Goal: Entertainment & Leisure: Consume media (video, audio)

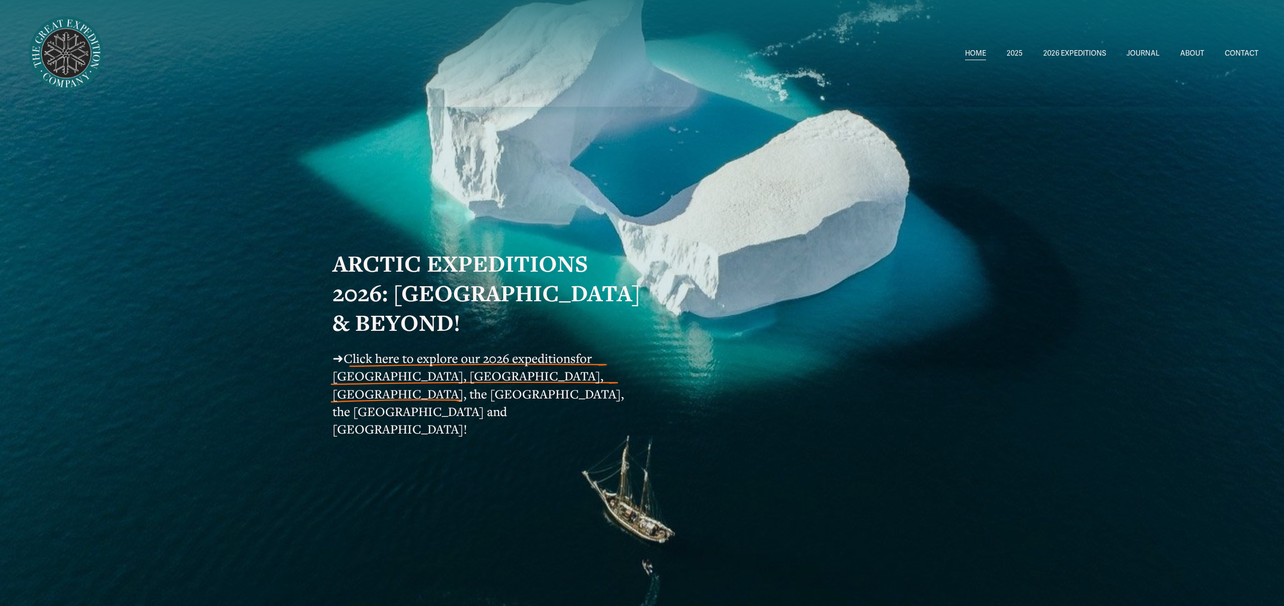
click at [0, 0] on span "Greenland AUG-SEPT" at bounding box center [0, 0] width 0 height 0
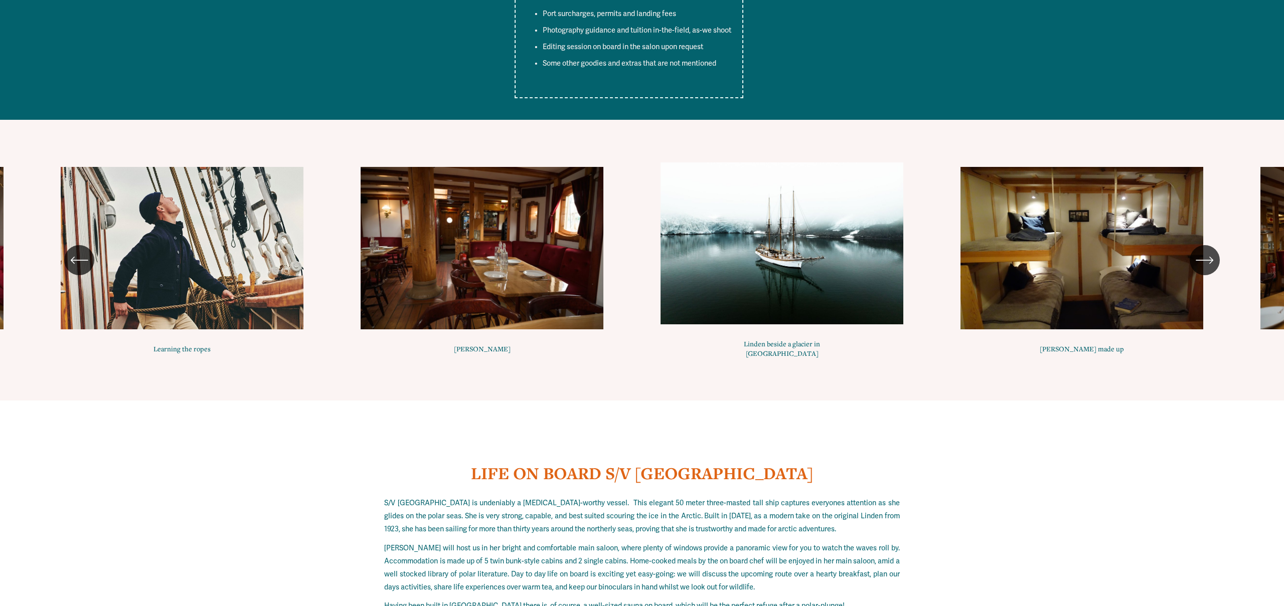
scroll to position [4630, 0]
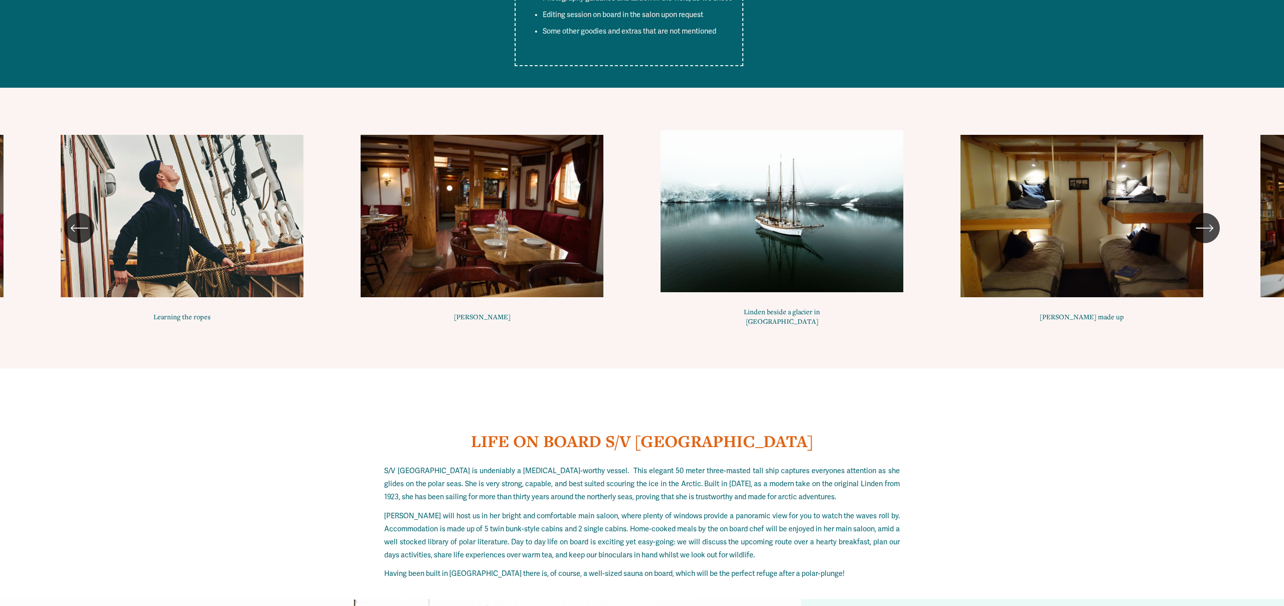
click at [1212, 219] on icon "\a \a \a Next\a \a" at bounding box center [1205, 228] width 18 height 18
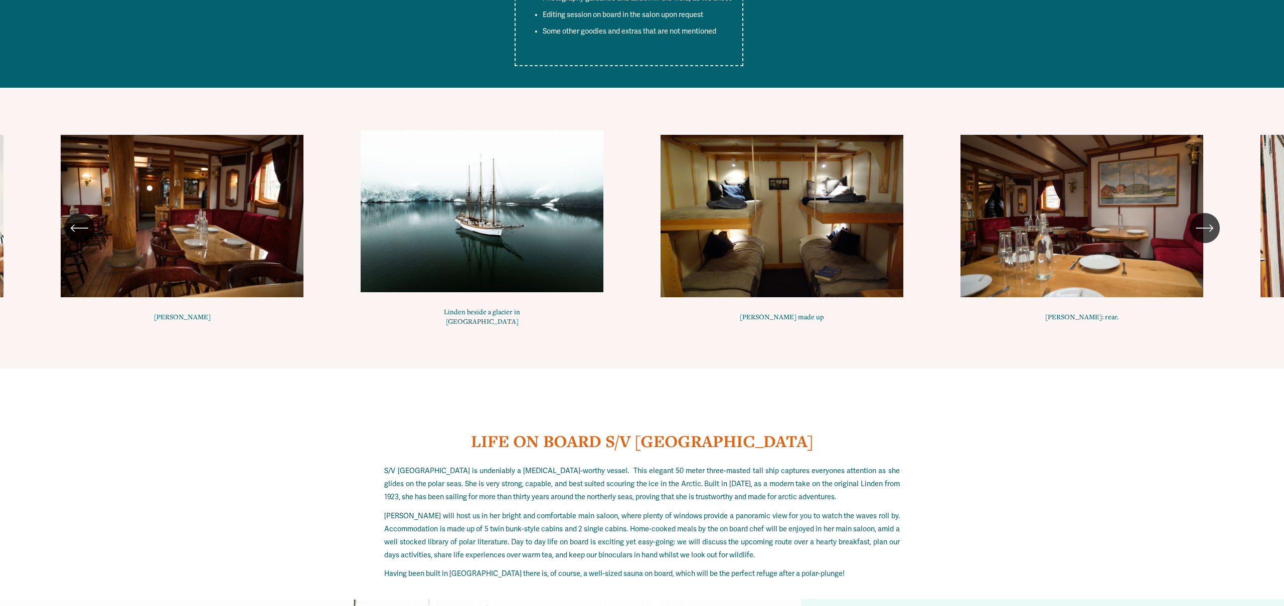
click at [1212, 219] on icon "\a \a \a Next\a \a" at bounding box center [1205, 228] width 18 height 18
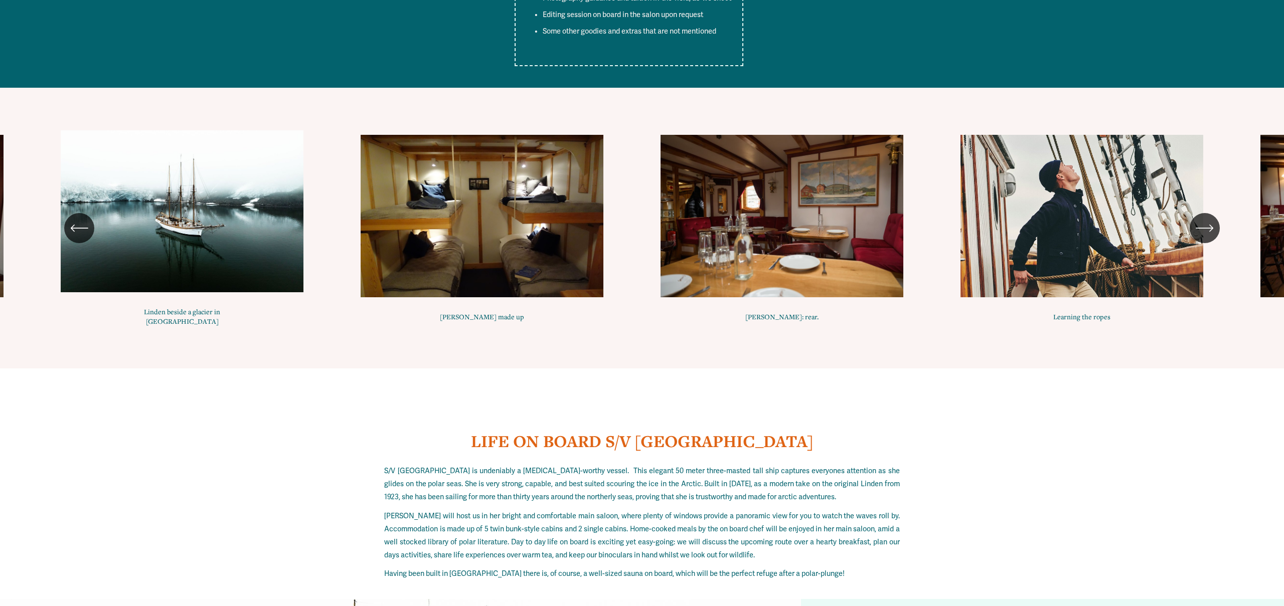
click at [1212, 219] on icon "\a \a \a Next\a \a" at bounding box center [1205, 228] width 18 height 18
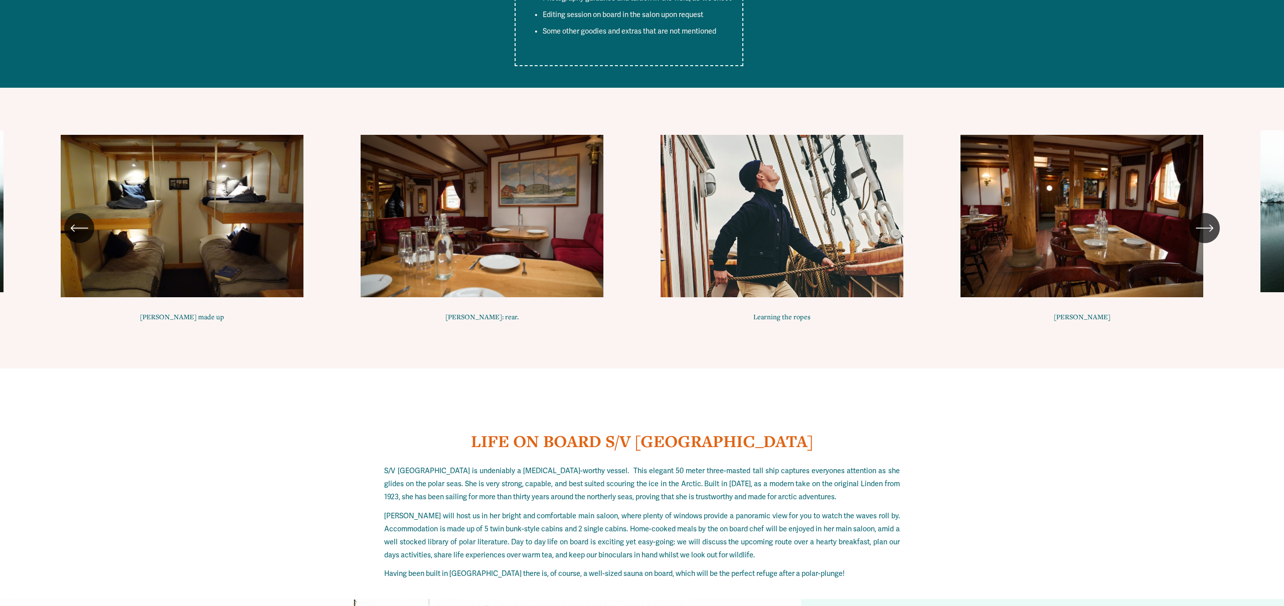
click at [1212, 219] on icon "\a \a \a Next\a \a" at bounding box center [1205, 228] width 18 height 18
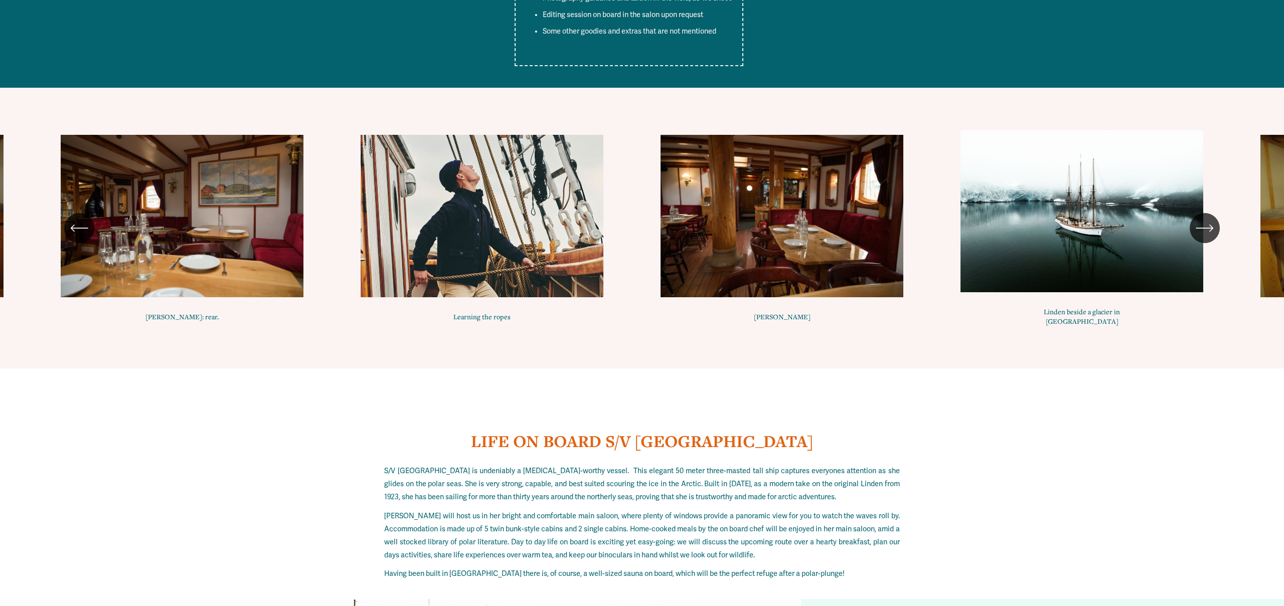
click at [1211, 219] on icon "\a \a \a Next\a \a" at bounding box center [1205, 228] width 18 height 18
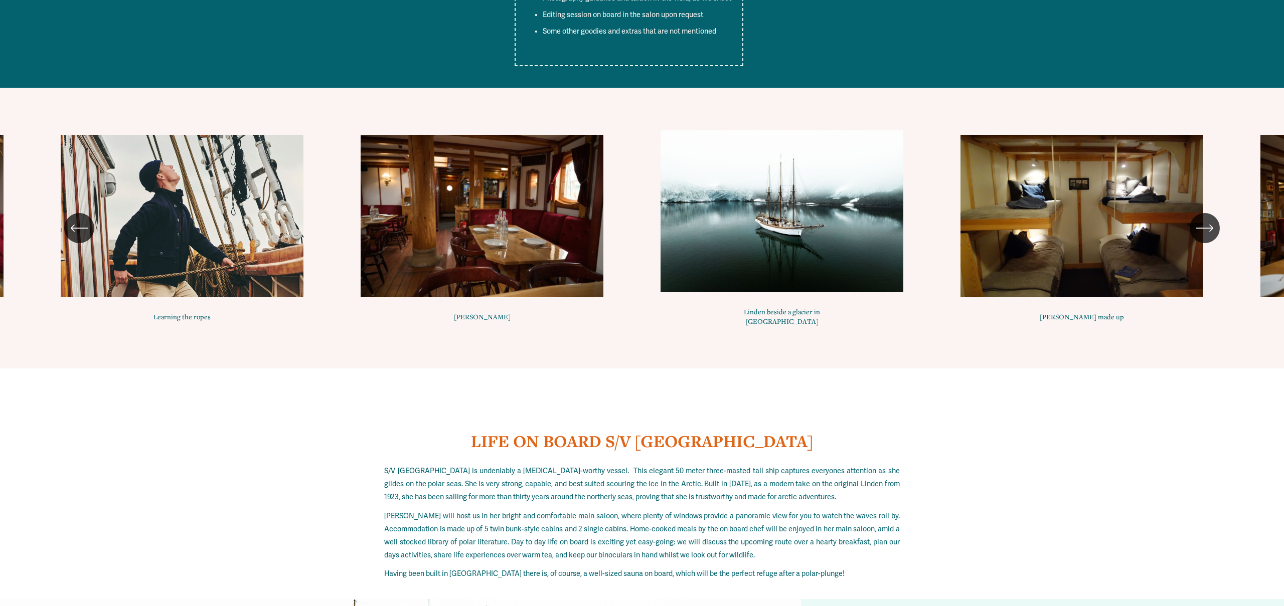
click at [1211, 219] on icon "\a \a \a Next\a \a" at bounding box center [1205, 228] width 18 height 18
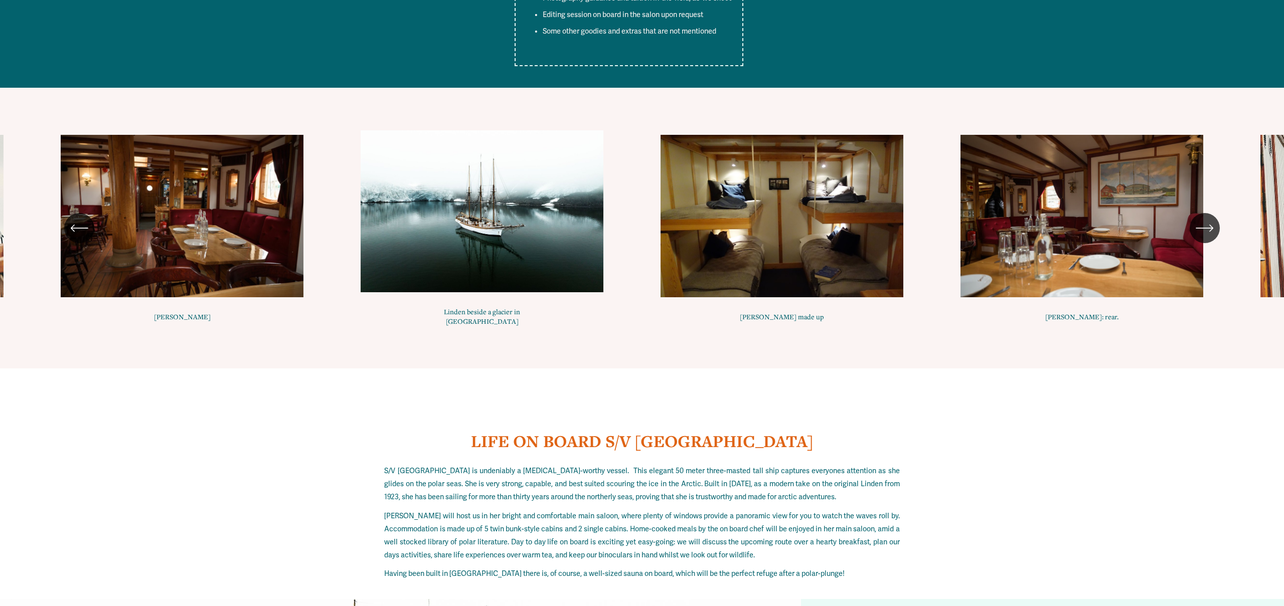
click at [1211, 219] on icon "\a \a \a Next\a \a" at bounding box center [1205, 228] width 18 height 18
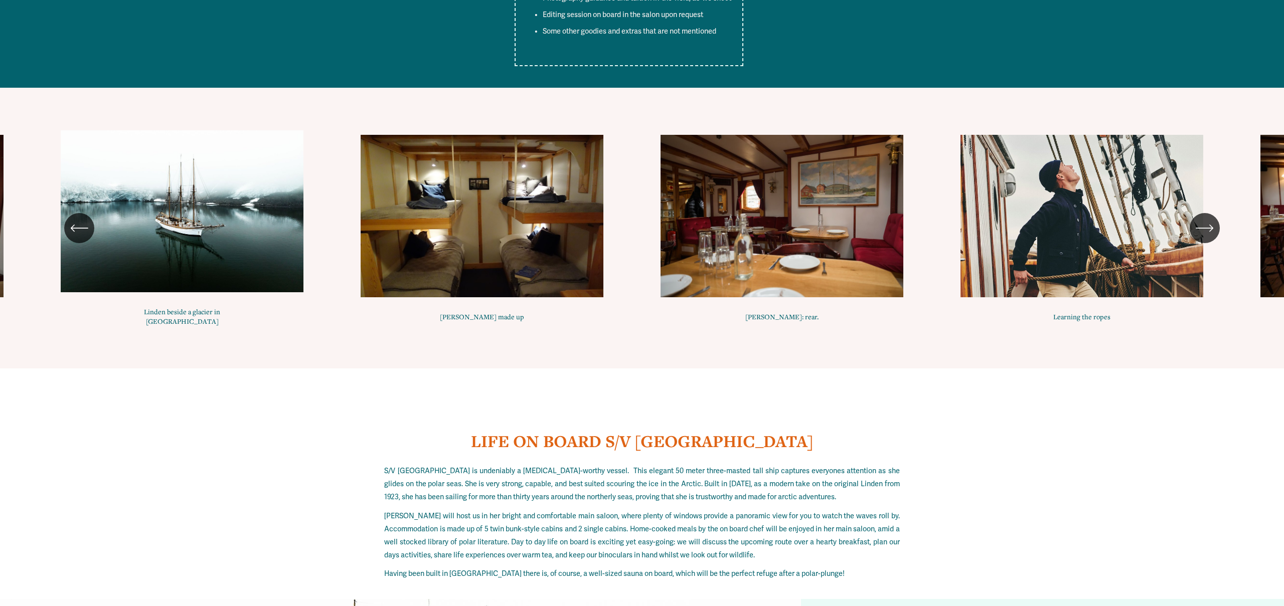
click at [1211, 219] on icon "\a \a \a Next\a \a" at bounding box center [1205, 228] width 18 height 18
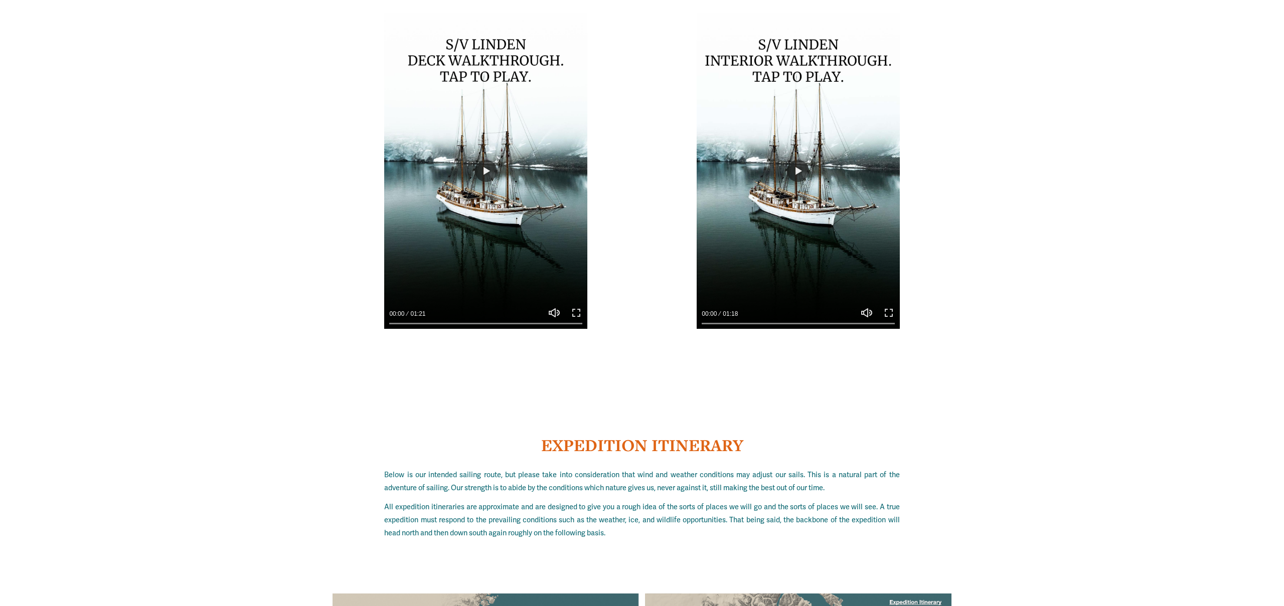
scroll to position [5479, 0]
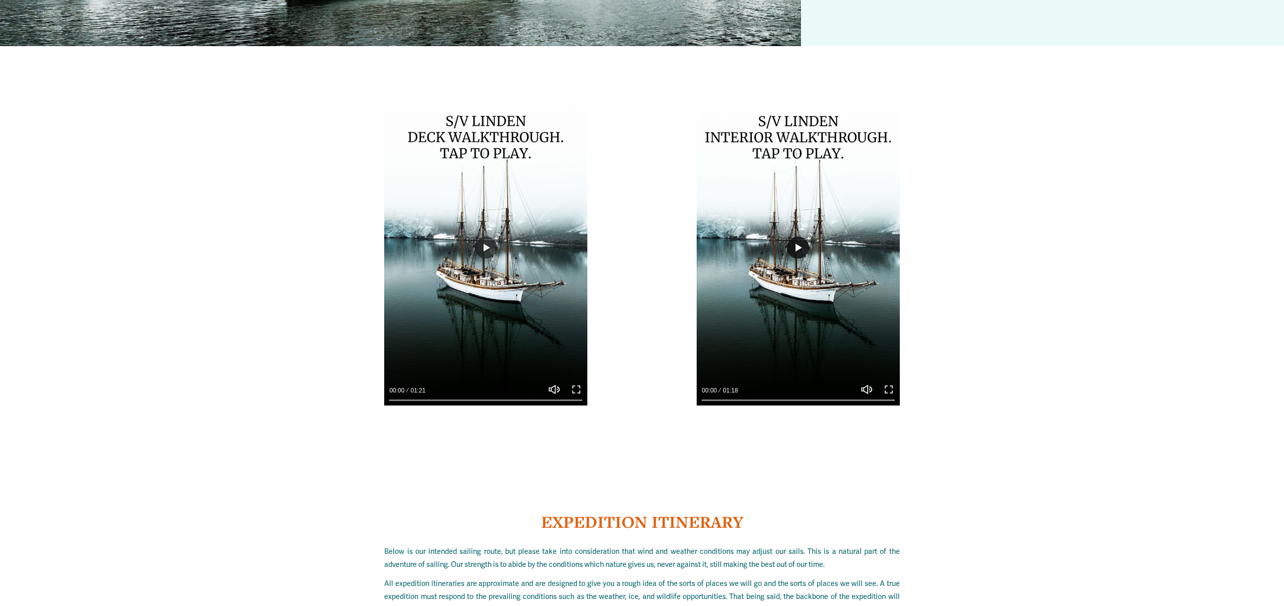
click at [798, 237] on button "Play" at bounding box center [798, 248] width 22 height 22
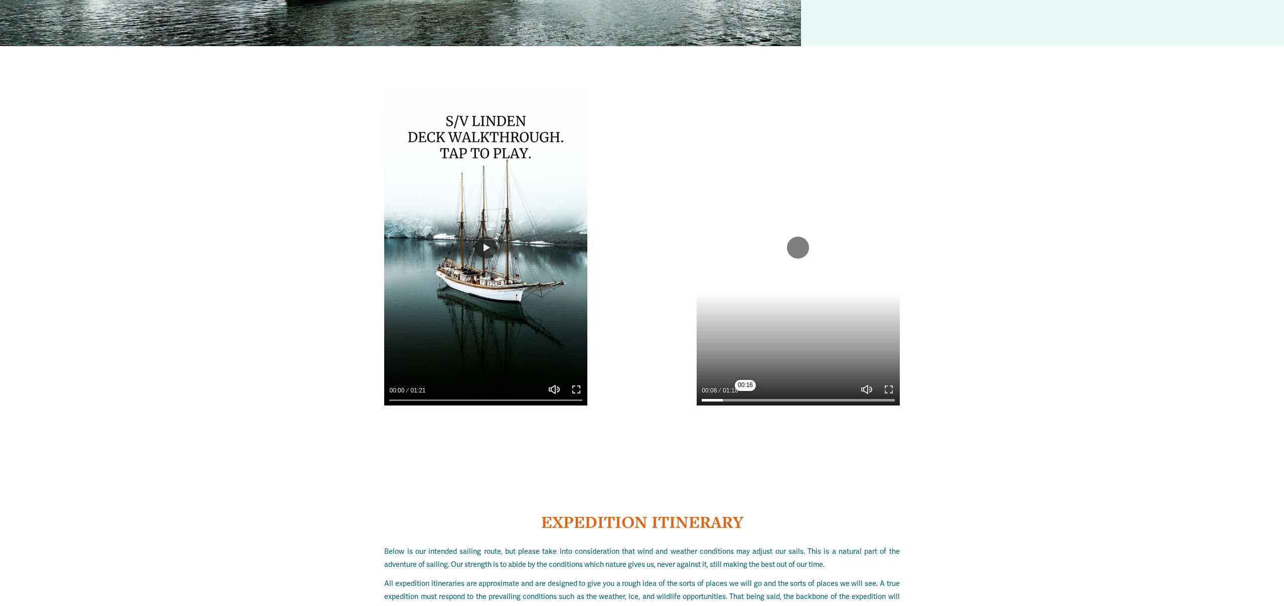
click at [745, 397] on input "Seek" at bounding box center [798, 400] width 193 height 7
click at [756, 383] on div at bounding box center [798, 394] width 203 height 23
click at [766, 397] on input "Seek" at bounding box center [798, 400] width 193 height 7
click at [792, 397] on input "Seek" at bounding box center [798, 400] width 193 height 7
click at [803, 397] on input "Seek" at bounding box center [798, 400] width 193 height 7
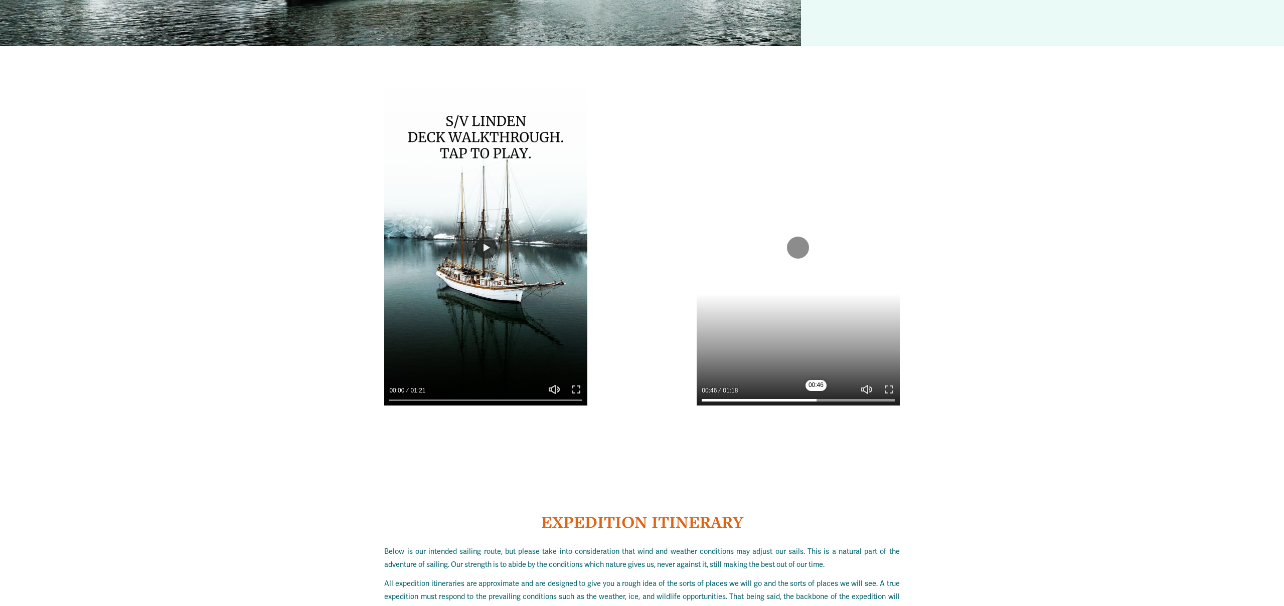
click at [816, 397] on input "Seek" at bounding box center [798, 400] width 193 height 7
click at [828, 383] on div at bounding box center [798, 394] width 203 height 23
click at [843, 397] on input "Seek" at bounding box center [798, 400] width 193 height 7
click at [859, 397] on input "Seek" at bounding box center [798, 400] width 193 height 7
click at [873, 397] on input "Seek" at bounding box center [798, 400] width 193 height 7
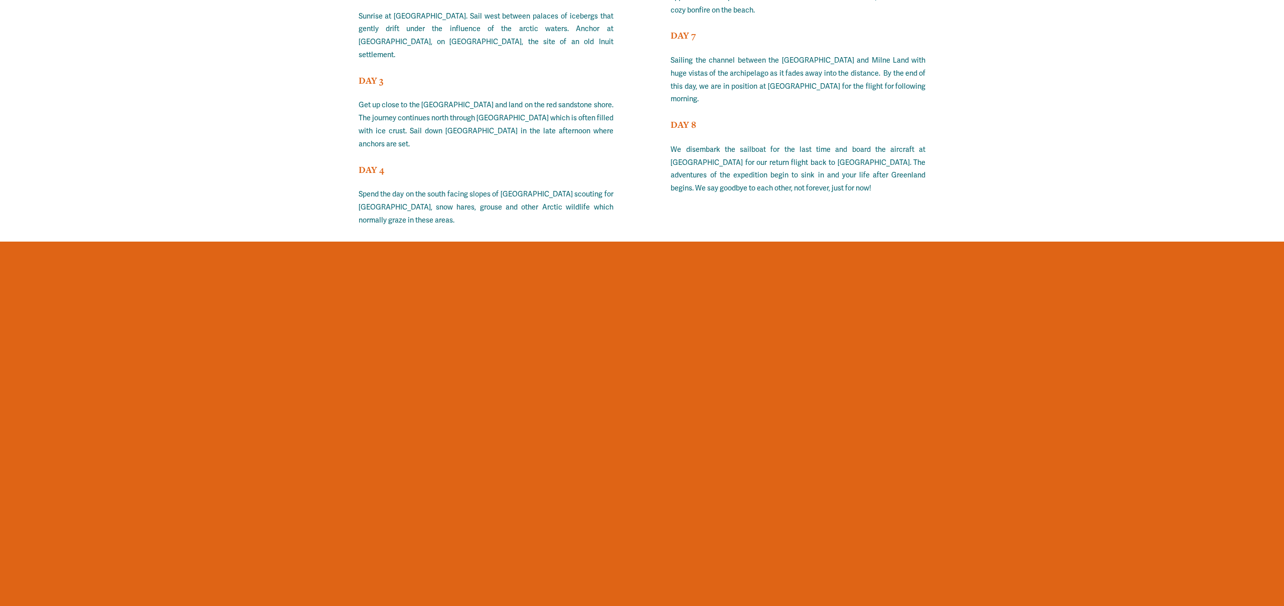
scroll to position [6794, 0]
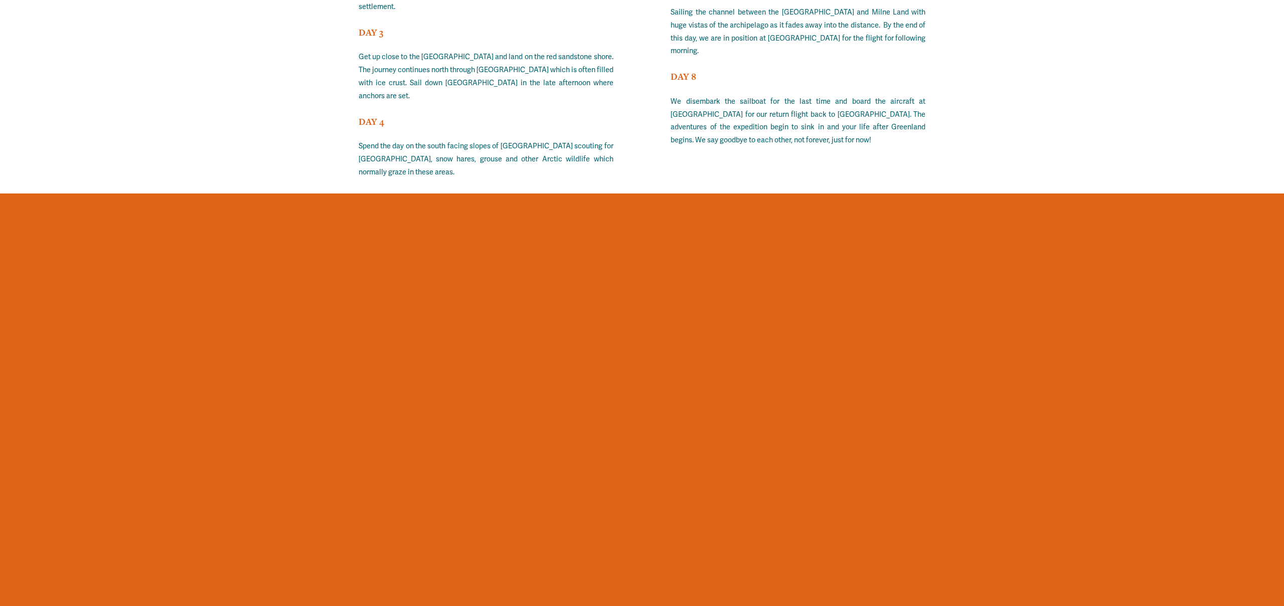
type input "*****"
